Goal: Task Accomplishment & Management: Manage account settings

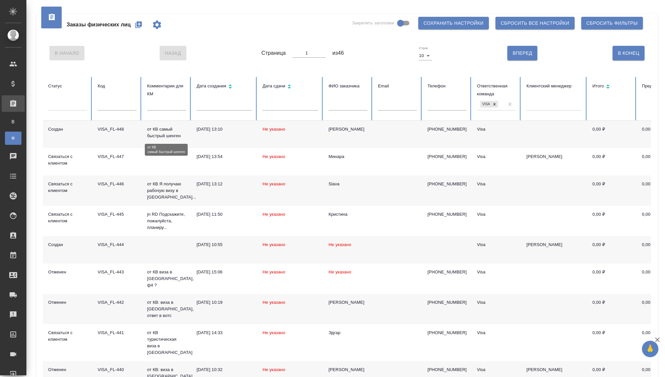
click at [167, 137] on p "от КВ самый быстрый шенген" at bounding box center [166, 132] width 39 height 13
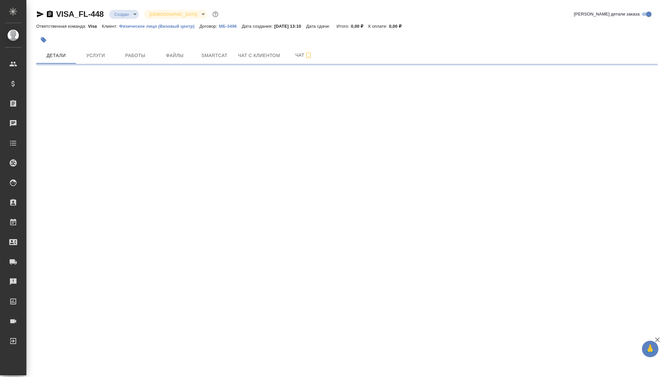
select select "RU"
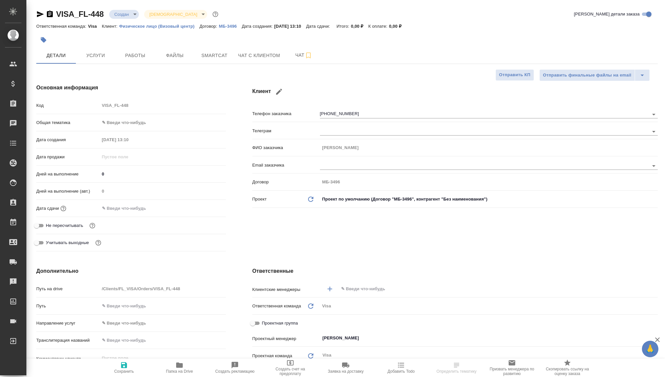
type textarea "x"
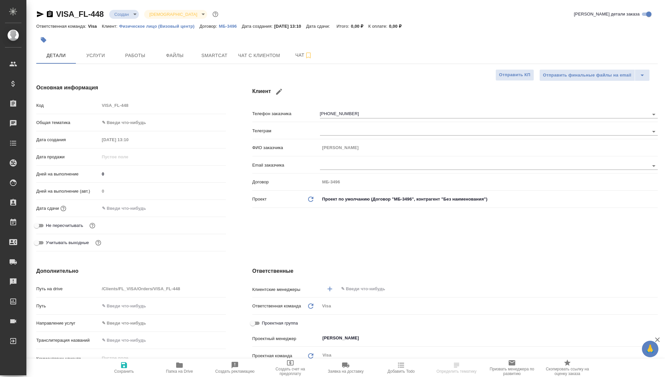
type textarea "x"
click at [120, 14] on body "🙏 .cls-1 fill:#fff; AWATERA Kovaleva Ekaterina Клиенты Спецификации Заказы Чаты…" at bounding box center [332, 188] width 665 height 377
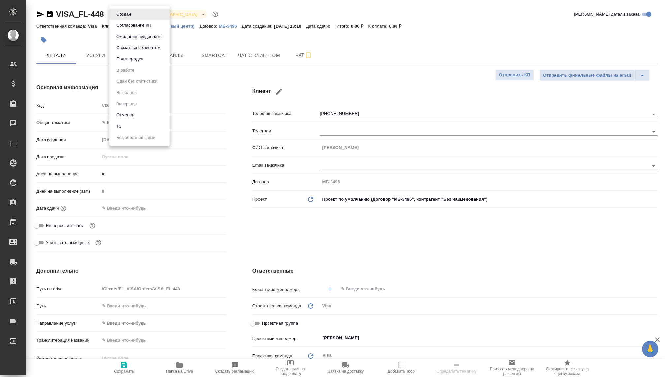
click at [131, 18] on button "Связаться с клиентом" at bounding box center [123, 14] width 18 height 7
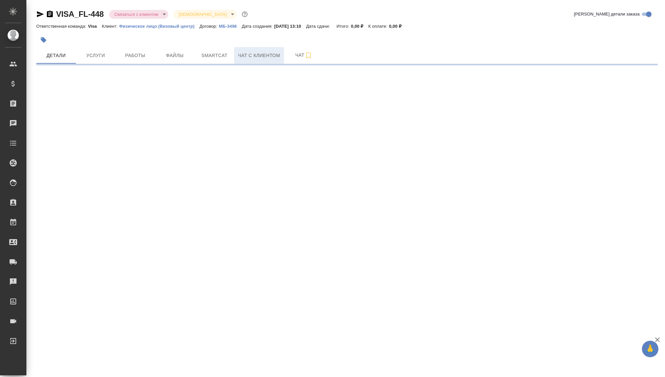
select select "RU"
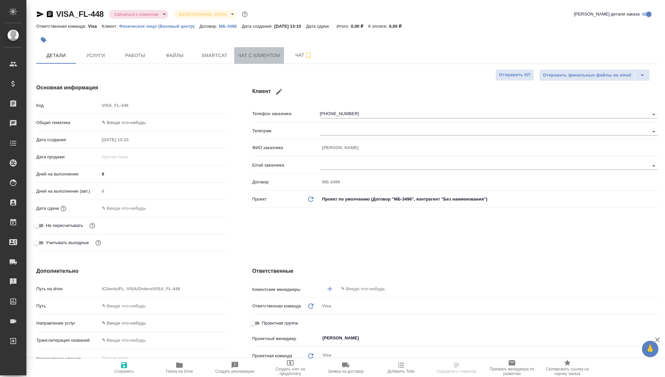
click at [249, 57] on span "Чат с клиентом" at bounding box center [259, 55] width 42 height 8
type textarea "x"
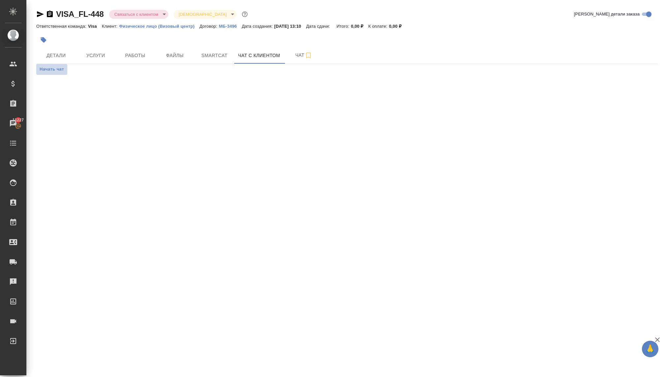
click at [57, 70] on span "Начать чат" at bounding box center [52, 70] width 24 height 8
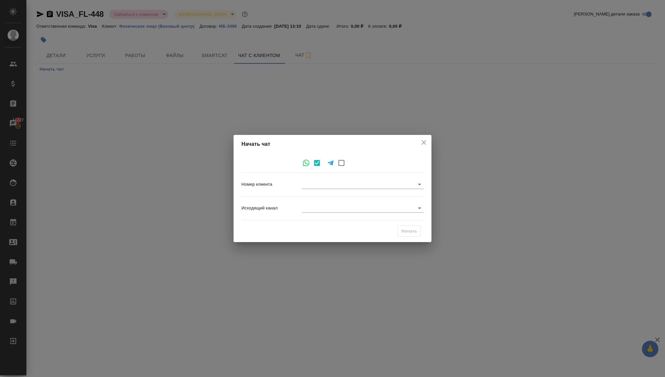
type input "84509b0337af448cea59a0fe"
click at [311, 210] on body "🙏 .cls-1 fill:#fff; AWATERA Kovaleva Ekaterina Клиенты Спецификации Заказы 1122…" at bounding box center [332, 188] width 665 height 377
click at [313, 220] on li "Визовый Центр Awatera" at bounding box center [362, 218] width 121 height 11
type input "4"
click at [404, 234] on span "Начать" at bounding box center [409, 232] width 16 height 8
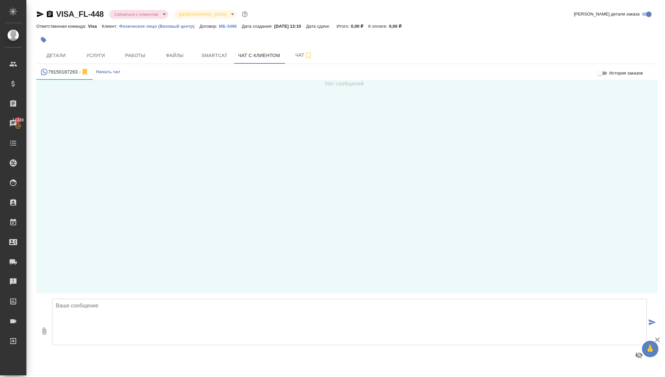
click at [128, 330] on textarea at bounding box center [349, 322] width 595 height 46
paste textarea "Добрый день, Имя! Меня зовут Екатерина, Ваш визовый менеджер! Вы оставляли заяв…"
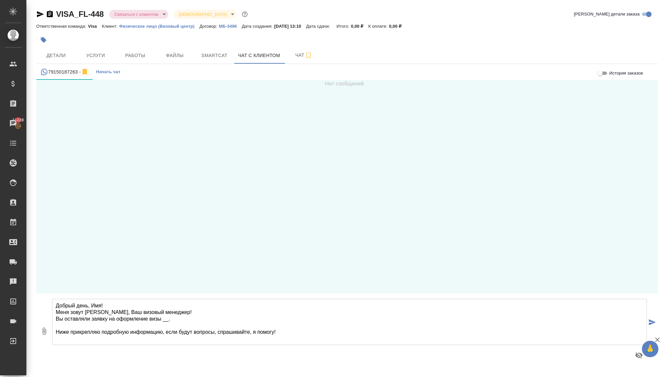
click at [100, 304] on textarea "Добрый день, Имя! Меня зовут Екатерина, Ваш визовый менеджер! Вы оставляли заяв…" at bounding box center [349, 322] width 595 height 46
click at [167, 319] on textarea "Добрый день, Валерий! Меня зовут Екатерина, Ваш визовый менеджер! Вы оставляли …" at bounding box center [349, 322] width 595 height 46
drag, startPoint x: 281, startPoint y: 329, endPoint x: 38, endPoint y: 329, distance: 243.4
click at [38, 329] on div "0 Добрый день, Валерий! Меня зовут Екатерина, Ваш визовый менеджер! Вы оставлял…" at bounding box center [346, 330] width 621 height 75
type textarea "Добрый день, Валерий! Меня зовут Екатерина, Ваш визовый менеджер! Вы оставляли …"
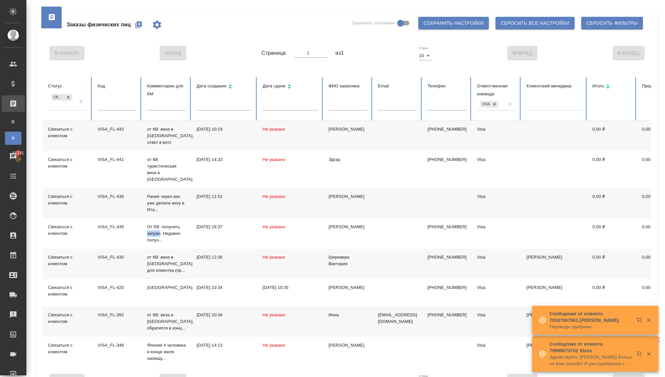
scroll to position [15, 0]
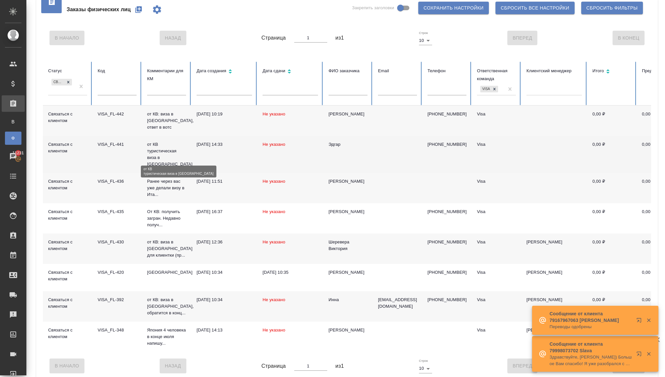
click at [163, 150] on p "от КВ туристическая виза в [GEOGRAPHIC_DATA]" at bounding box center [166, 154] width 39 height 26
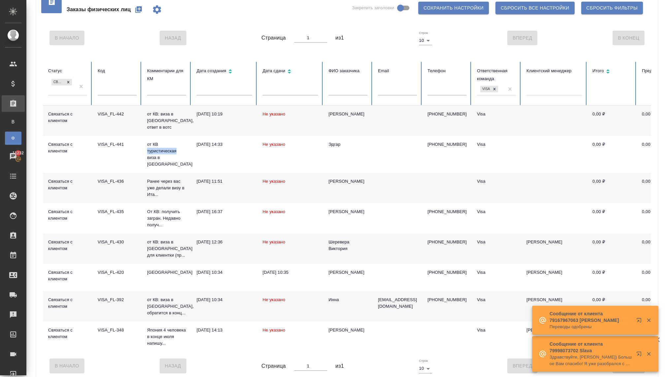
scroll to position [0, 0]
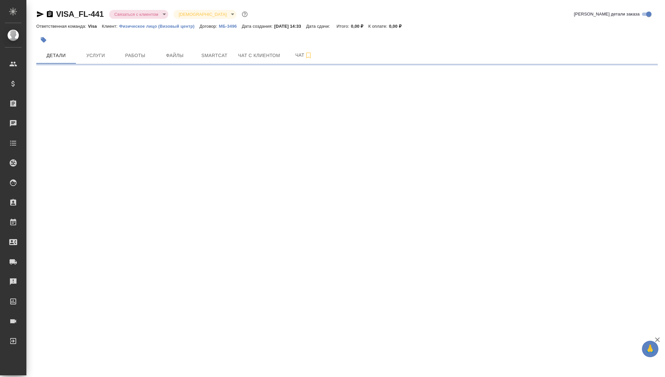
select select "RU"
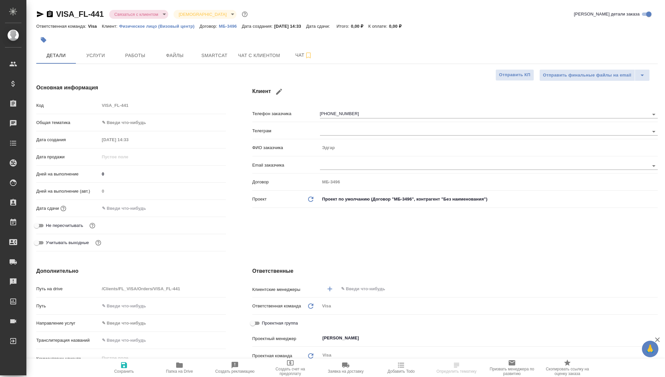
type textarea "x"
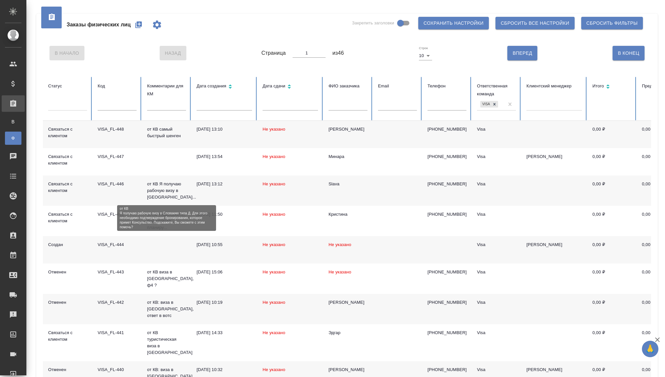
click at [163, 192] on p "от КВ Я получаю рабочую визу в [GEOGRAPHIC_DATA]..." at bounding box center [166, 191] width 39 height 20
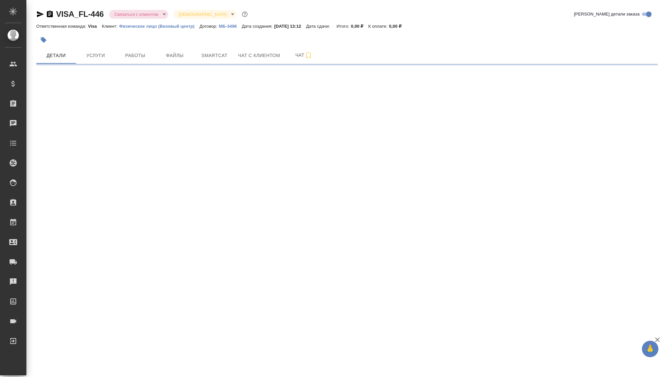
click at [129, 12] on body "🙏 .cls-1 fill:#fff; AWATERA Kovaleva Ekaterina Клиенты Спецификации Заказы Чаты…" at bounding box center [332, 188] width 665 height 377
select select "RU"
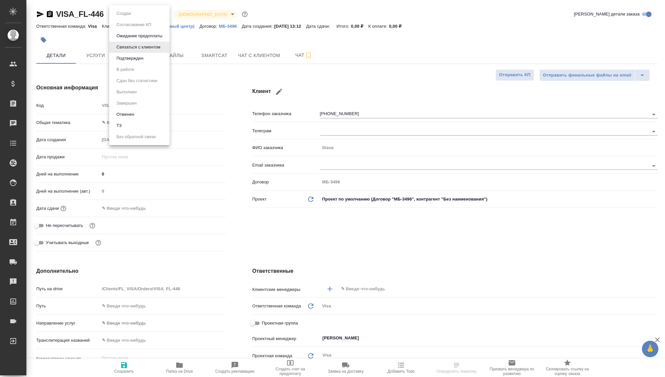
type textarea "x"
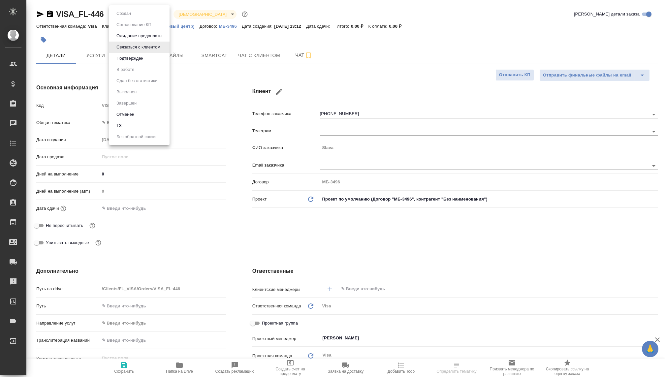
type textarea "x"
click at [130, 115] on button "Отменен" at bounding box center [125, 114] width 22 height 7
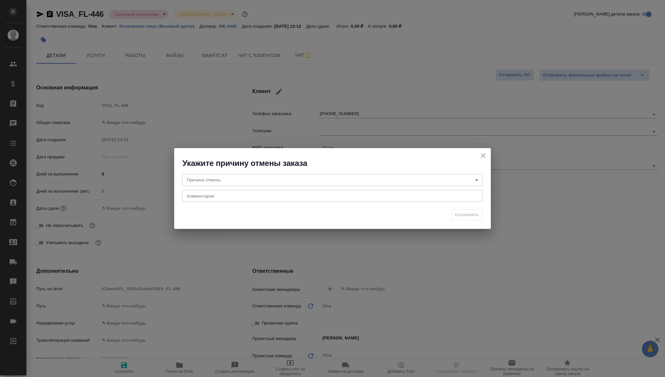
click at [224, 175] on body "🙏 .cls-1 fill:#fff; AWATERA Kovaleva Ekaterina Клиенты Спецификации Заказы Чаты…" at bounding box center [332, 188] width 665 height 377
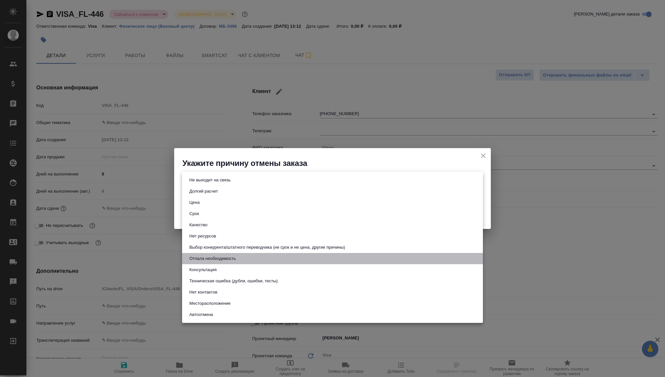
click at [209, 263] on li "Отпала необходимость" at bounding box center [332, 258] width 301 height 11
type input "noNeed"
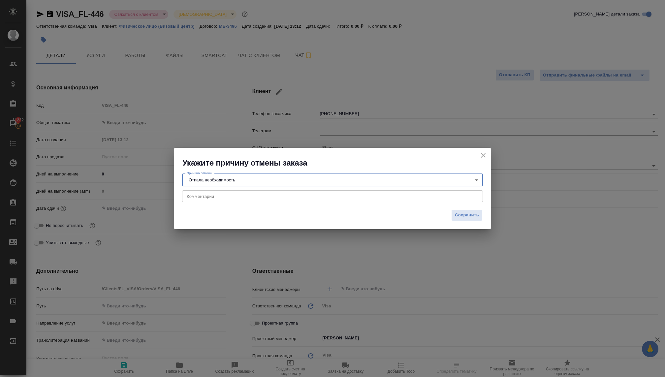
click at [211, 196] on textarea at bounding box center [333, 196] width 292 height 5
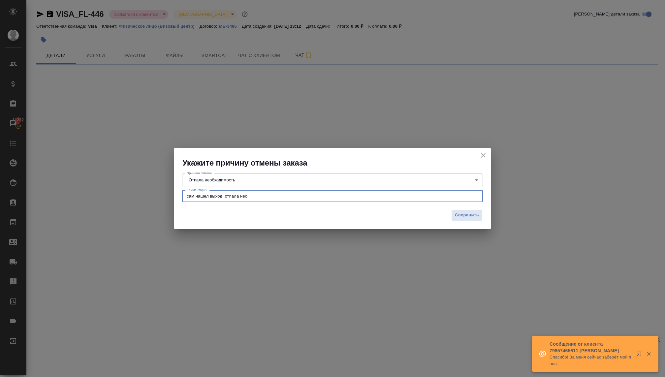
type textarea "сам нашел выход, отпала необ"
select select "RU"
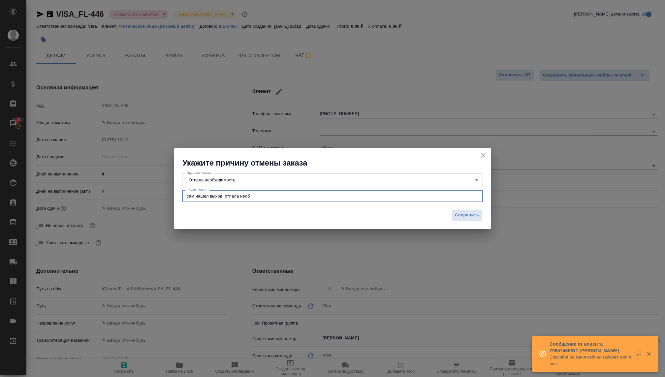
type textarea "сам нашел выход, отпала необх"
type textarea "x"
type textarea "сам нашел выход, отпала необходимость"
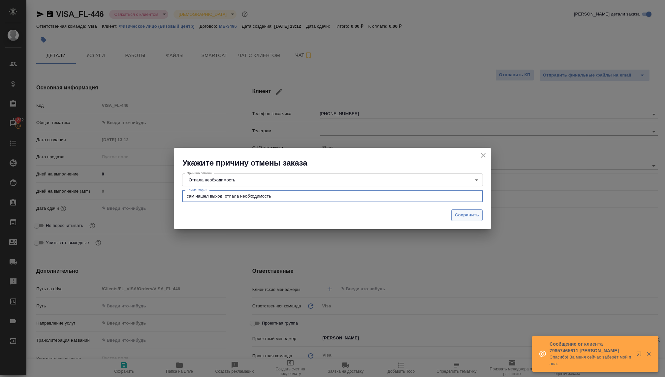
click at [469, 213] on span "Сохранить" at bounding box center [467, 215] width 24 height 8
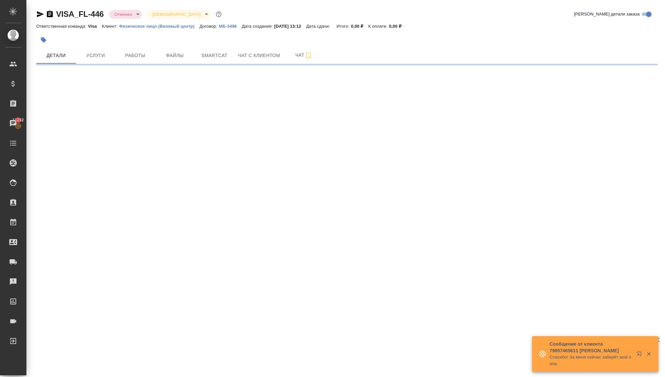
select select "RU"
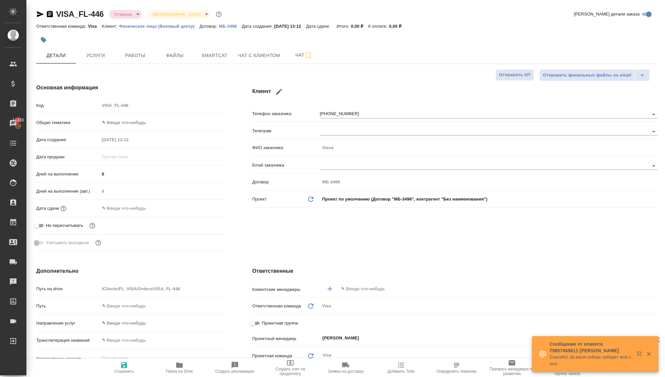
type textarea "x"
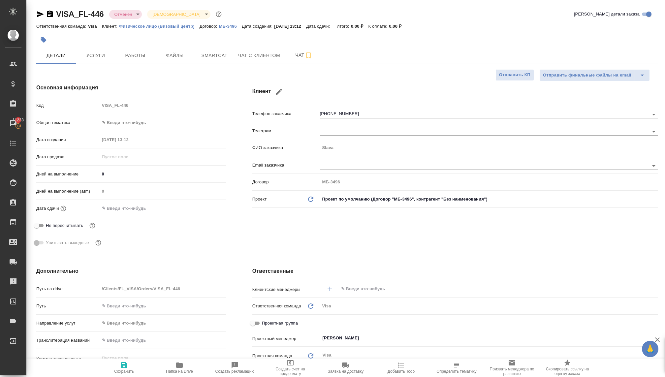
type textarea "x"
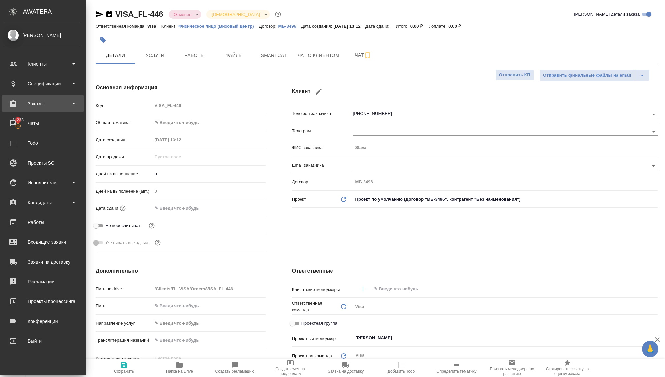
click at [36, 99] on div "Заказы" at bounding box center [43, 104] width 76 height 10
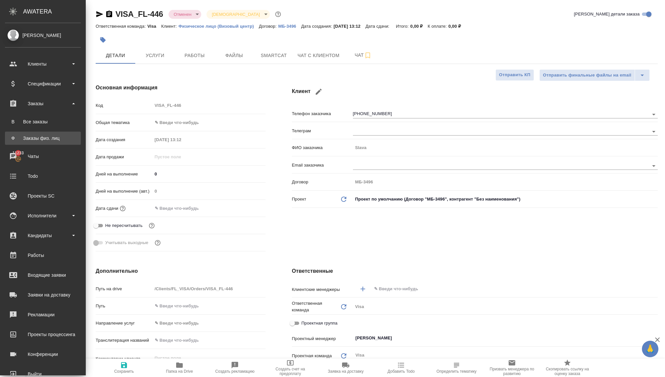
type textarea "x"
click at [36, 139] on div "Заказы физ. лиц" at bounding box center [42, 138] width 69 height 7
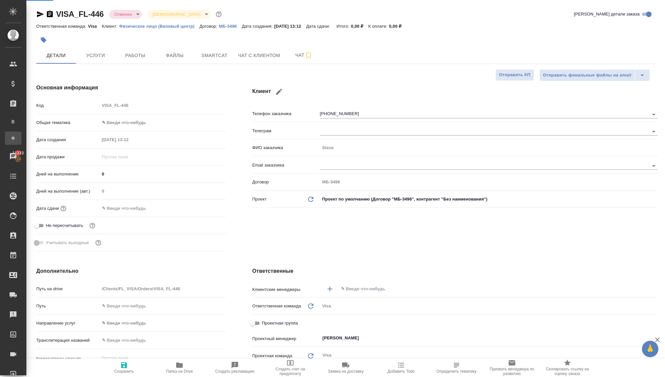
type textarea "x"
